Goal: Book appointment/travel/reservation

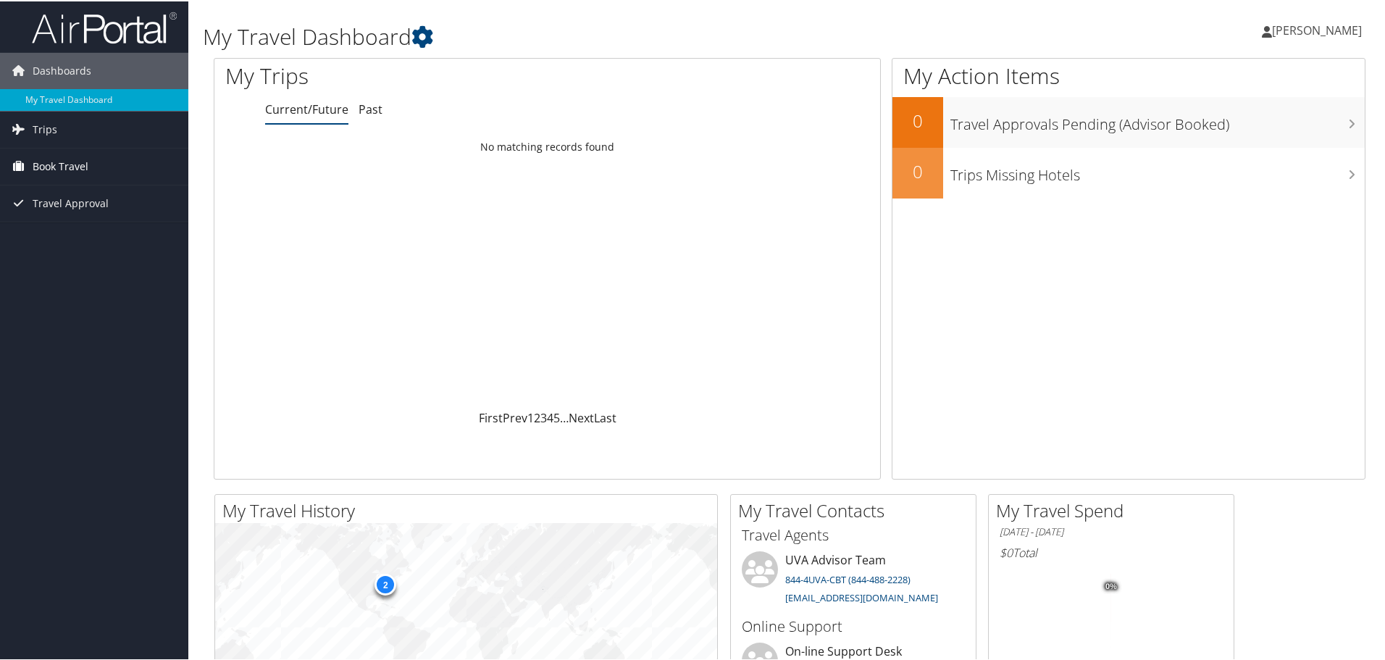
click at [51, 162] on span "Book Travel" at bounding box center [61, 165] width 56 height 36
click at [67, 238] on link "Book/Manage Online Trips" at bounding box center [94, 238] width 188 height 22
